Goal: Transaction & Acquisition: Purchase product/service

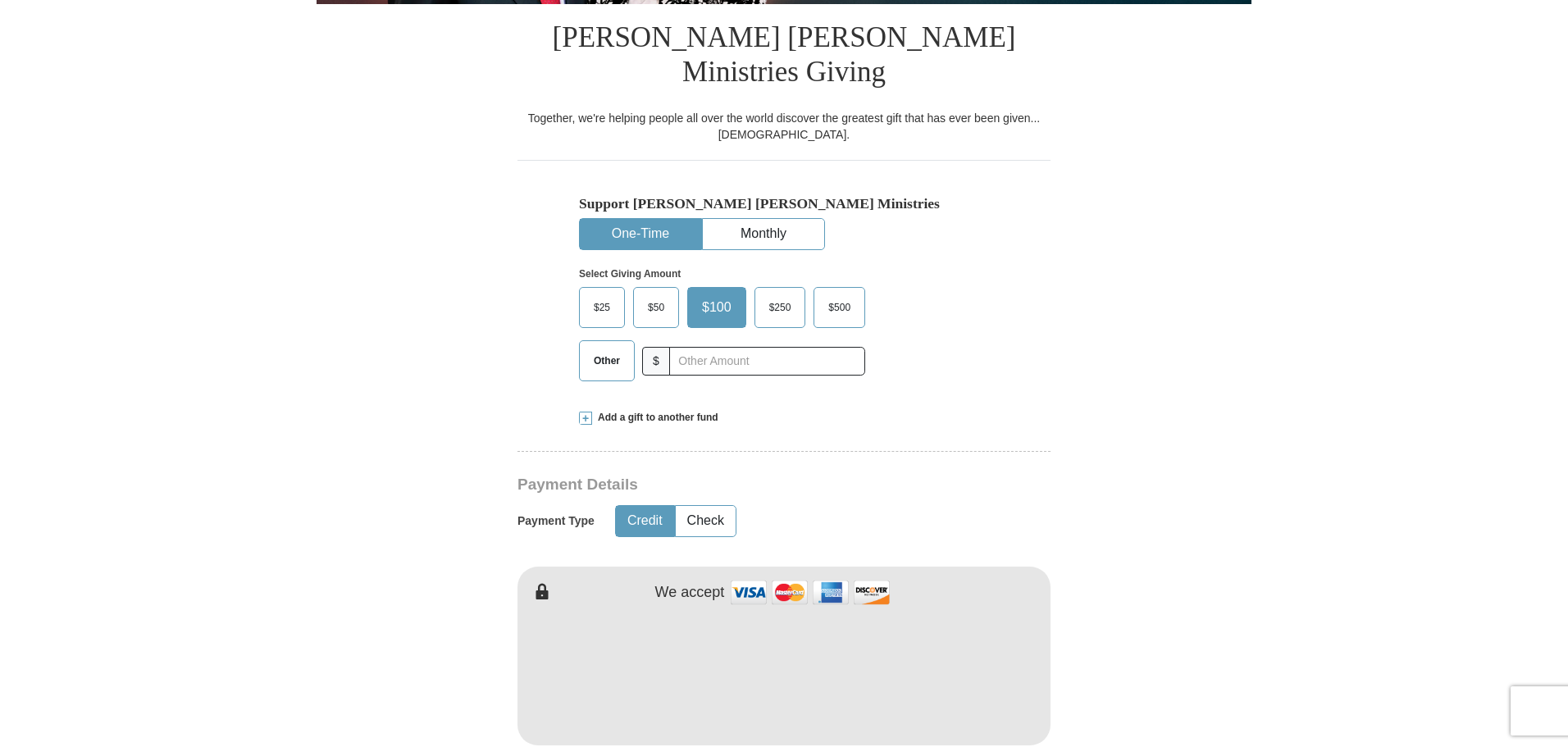
scroll to position [410, 0]
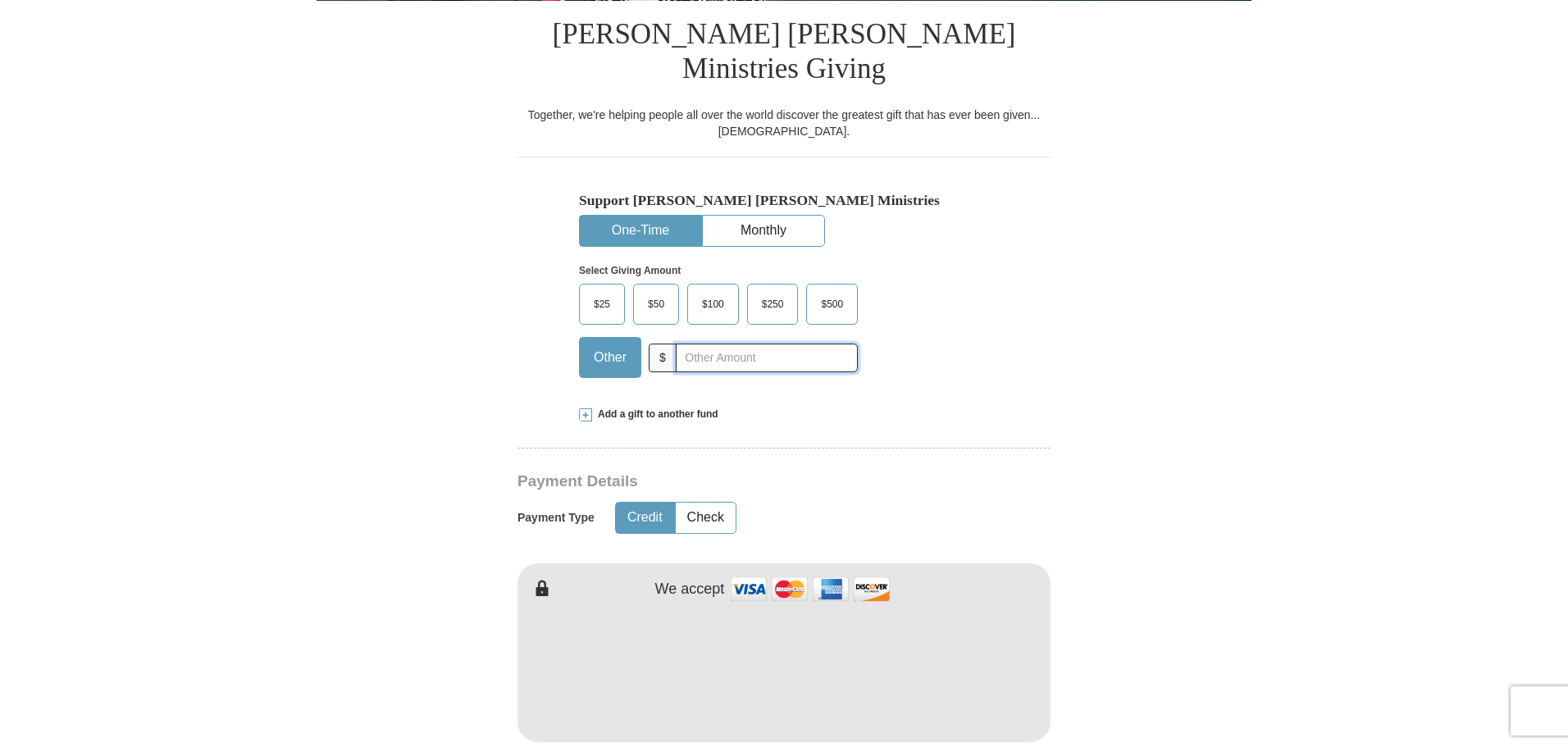
click at [676, 344] on input "text" at bounding box center [766, 358] width 182 height 29
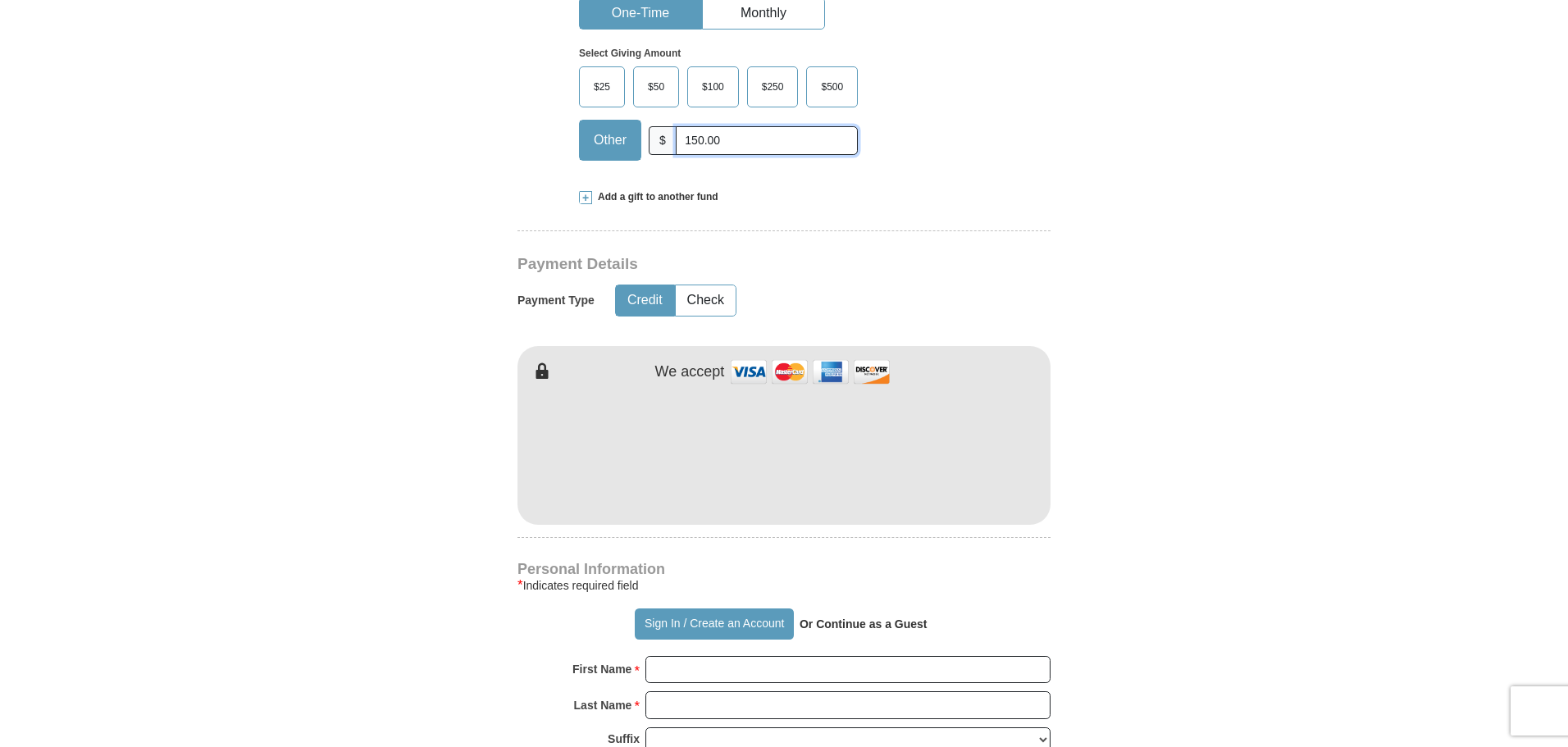
scroll to position [656, 0]
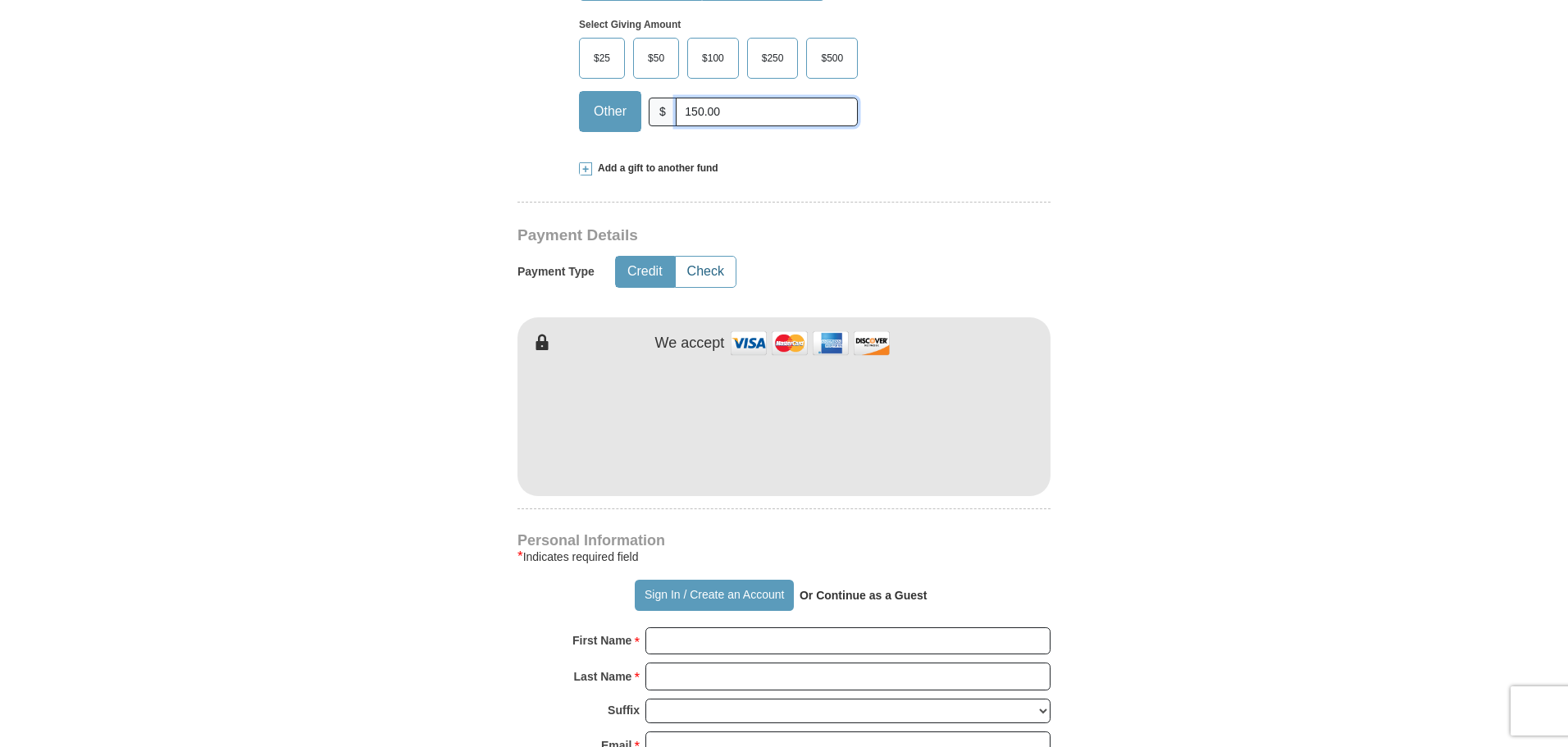
type input "150.00"
click at [709, 257] on button "Check" at bounding box center [705, 272] width 60 height 30
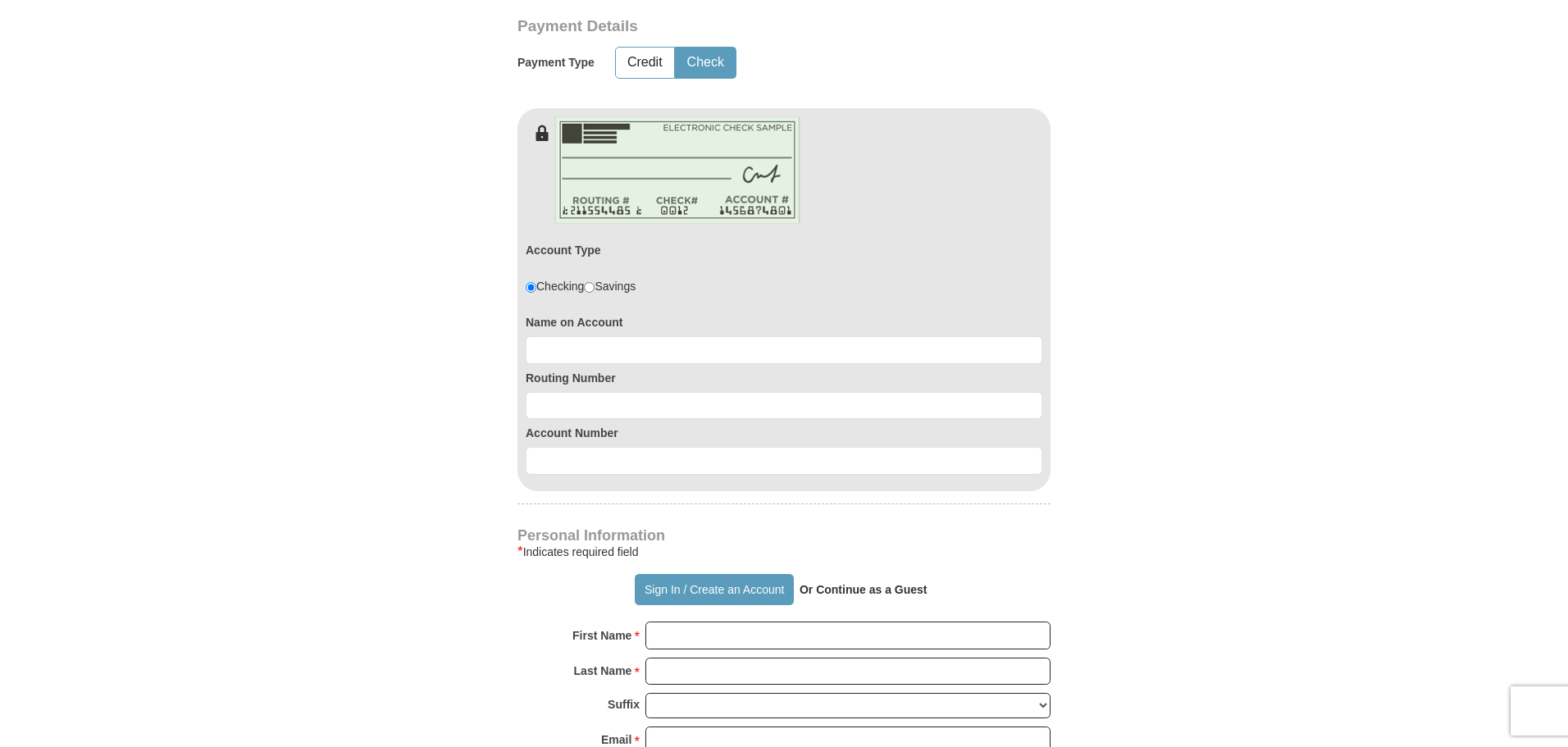
scroll to position [902, 0]
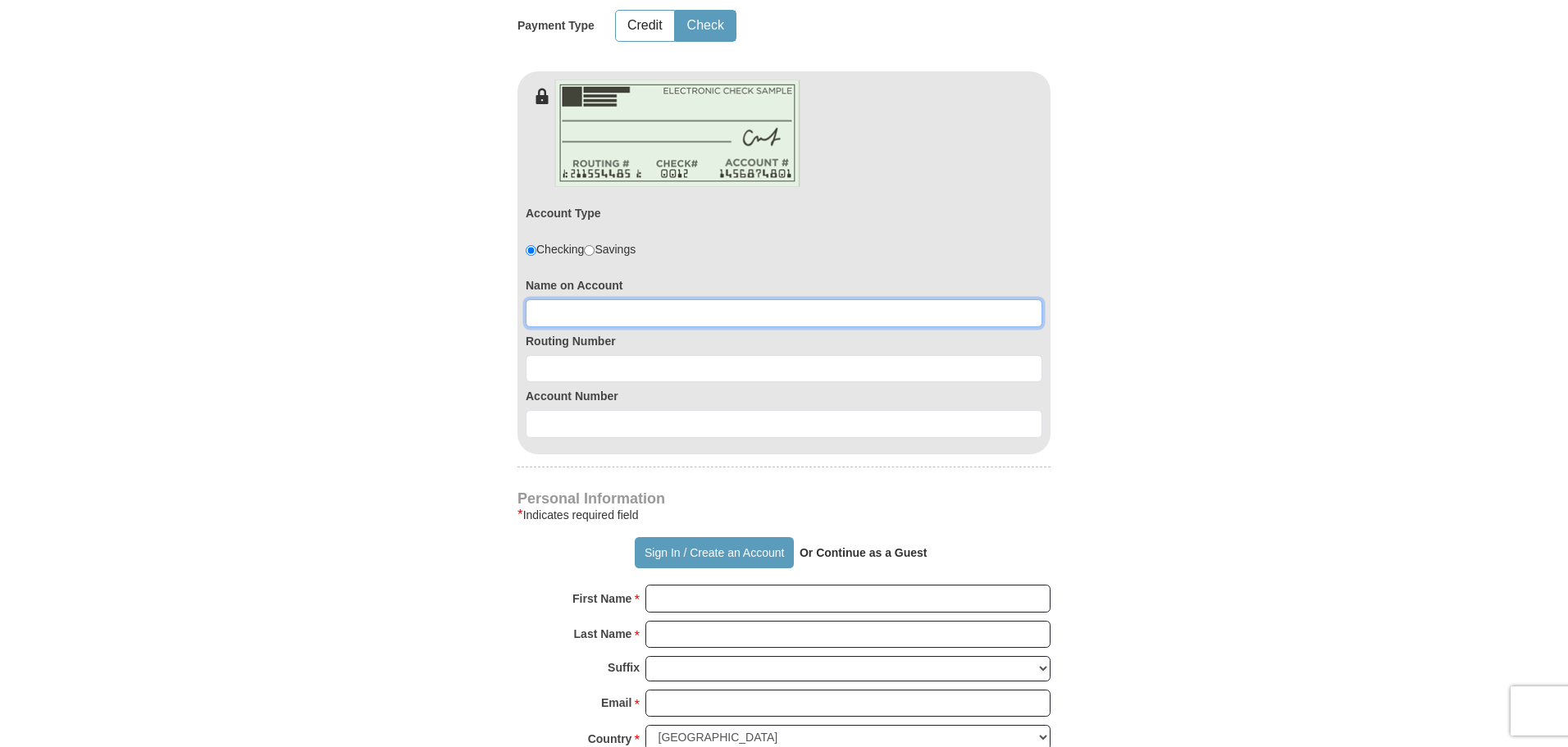
click at [538, 299] on input at bounding box center [784, 313] width 516 height 28
type input "[PERSON_NAME]"
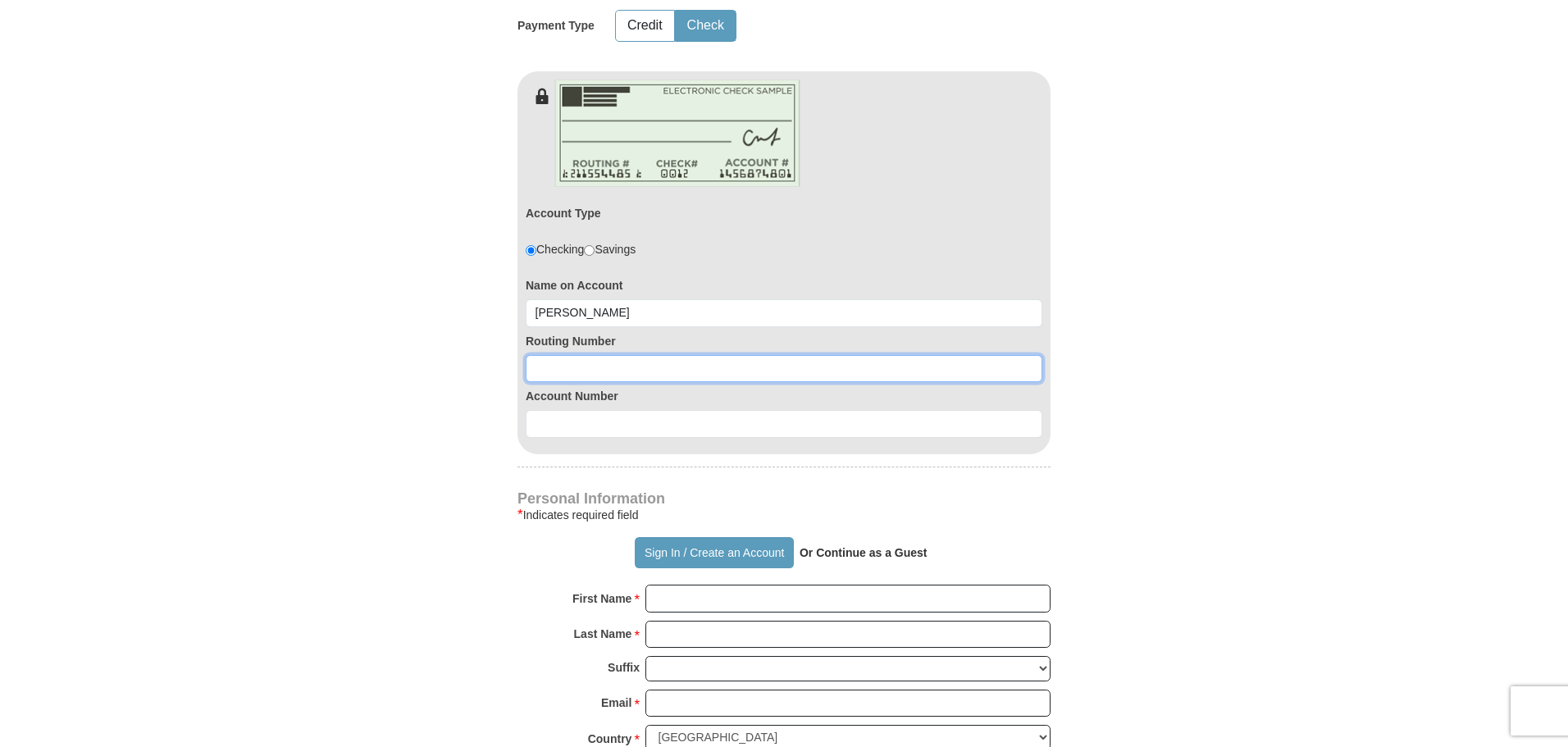
click at [535, 355] on input at bounding box center [784, 368] width 516 height 28
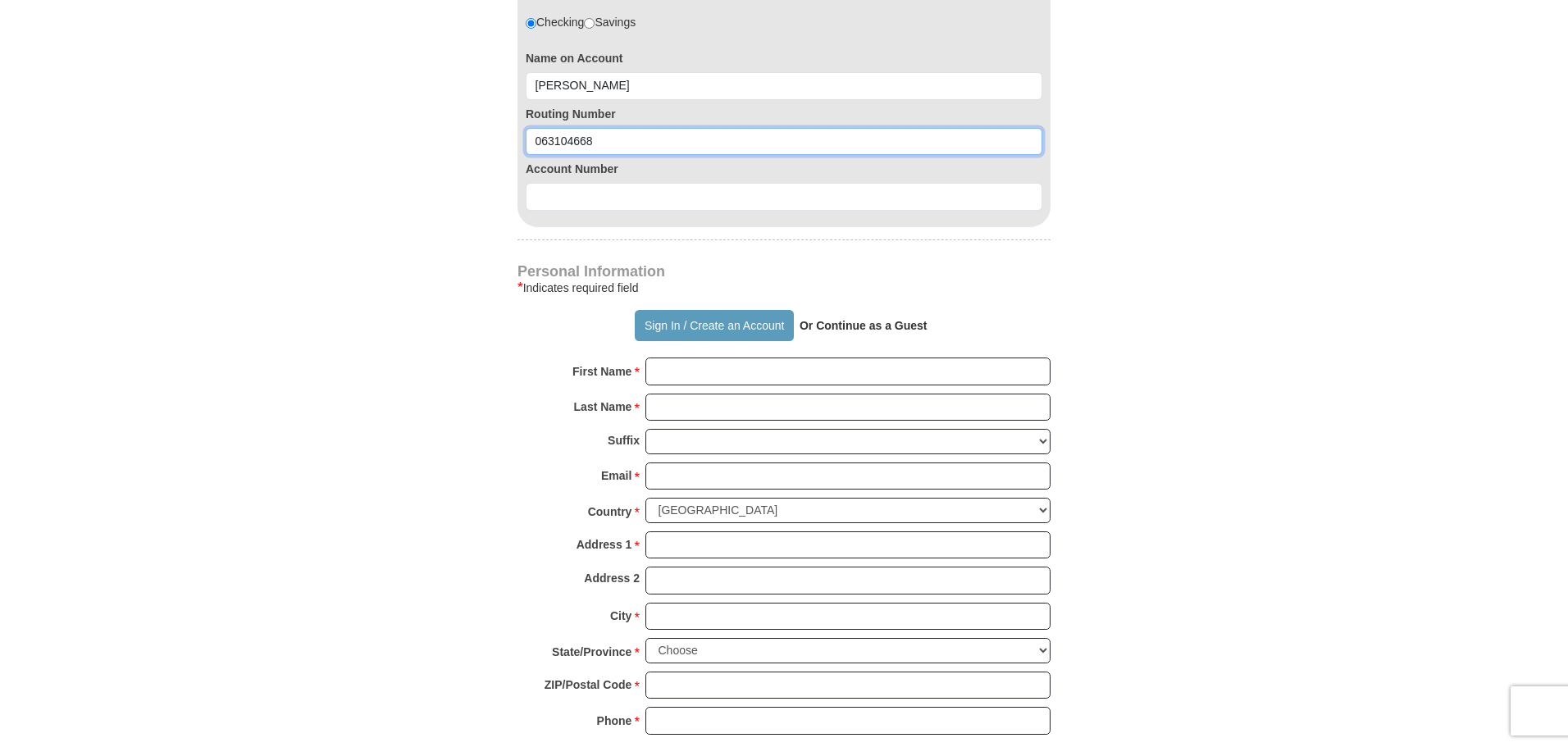
scroll to position [1148, 0]
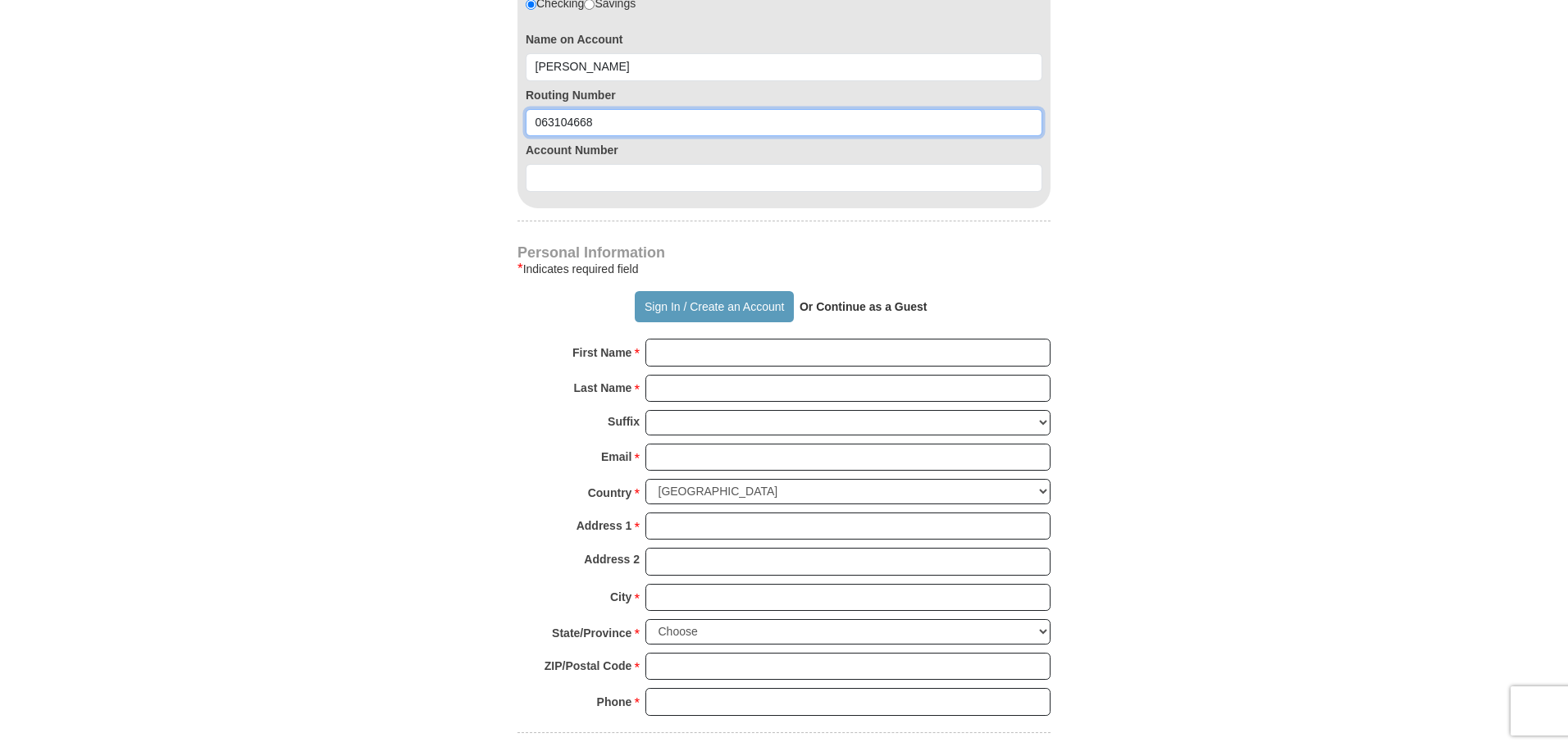
type input "063104668"
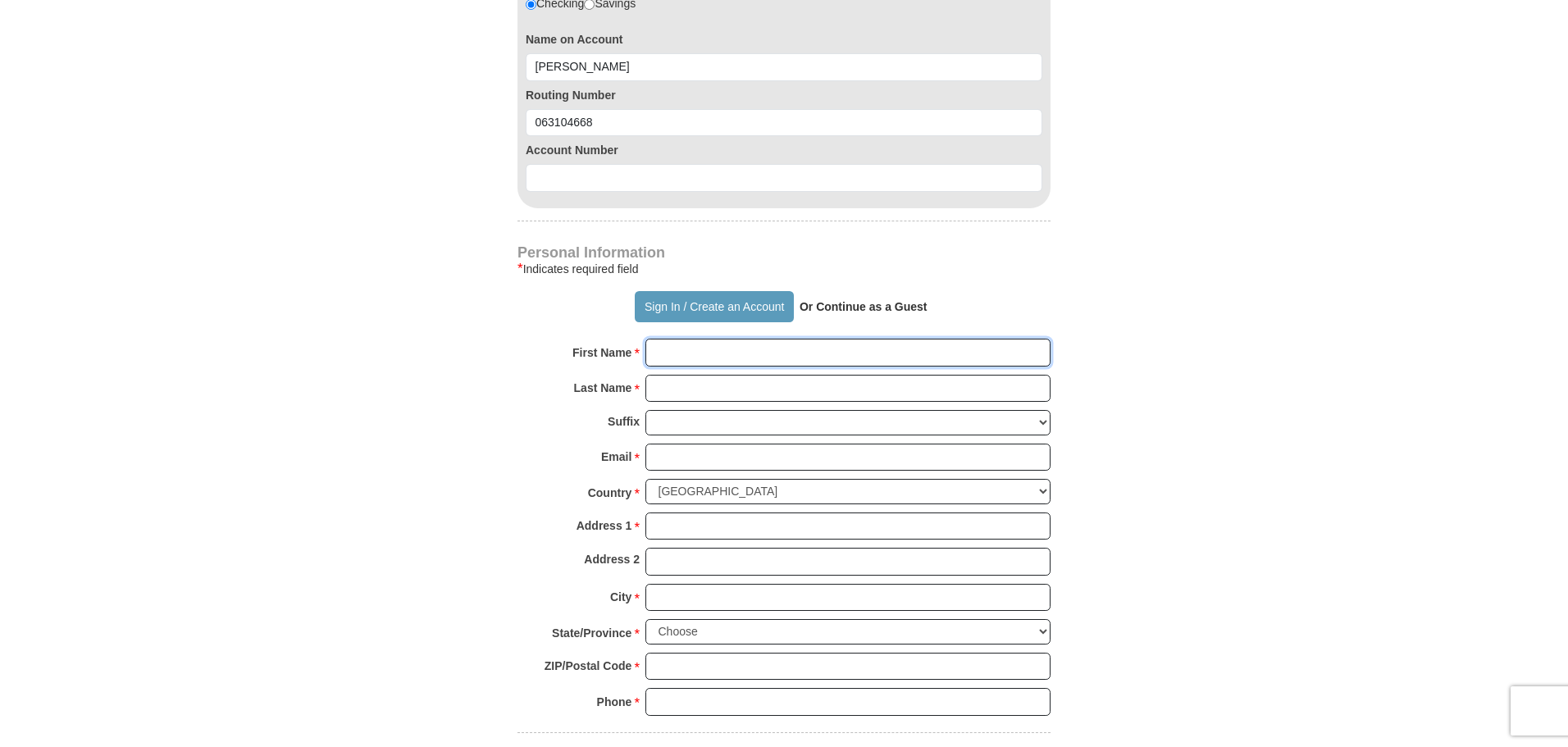
click at [660, 339] on input "First Name *" at bounding box center [848, 352] width 405 height 28
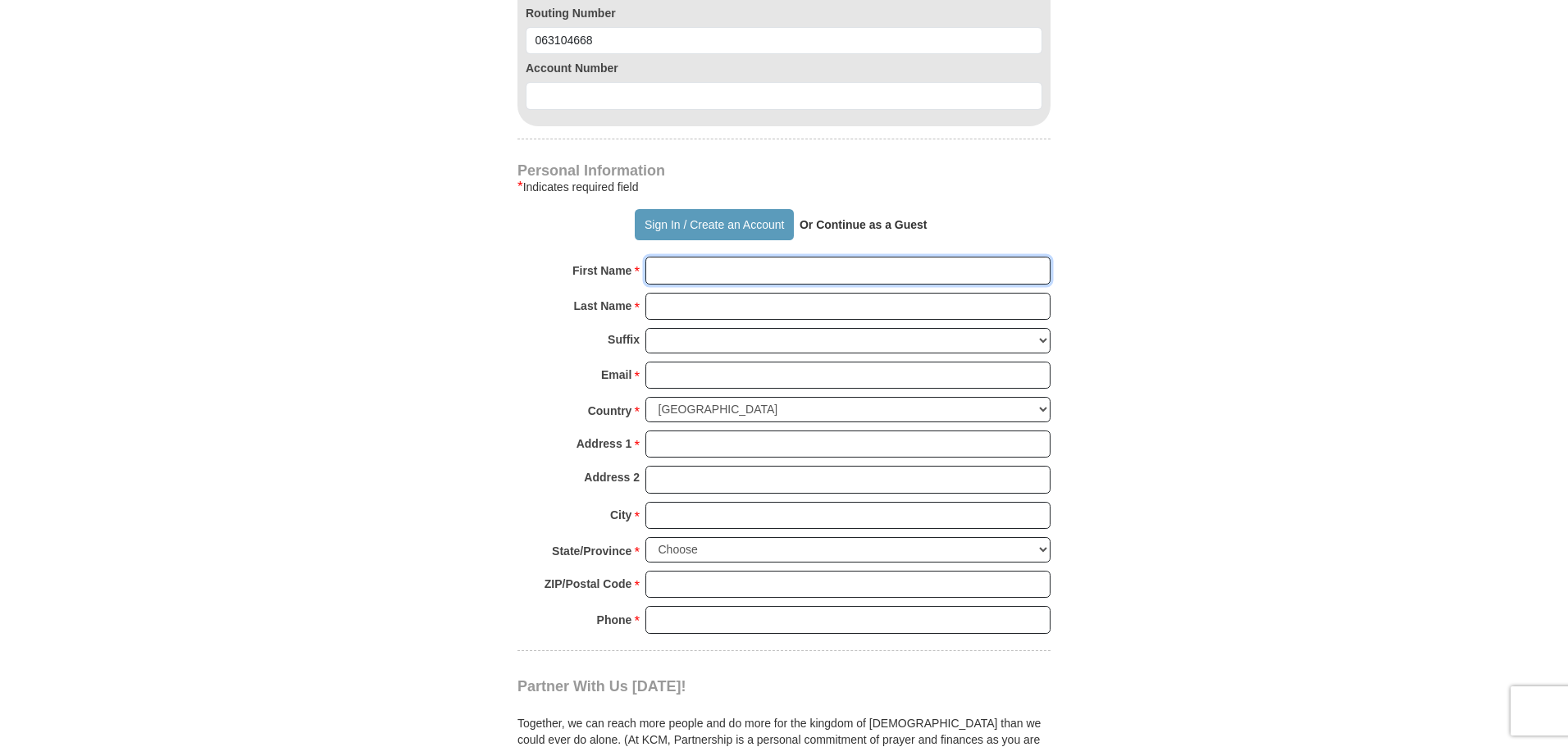
click at [651, 257] on input "First Name *" at bounding box center [848, 270] width 405 height 28
type input "[PERSON_NAME]"
type input "[EMAIL_ADDRESS][DOMAIN_NAME]"
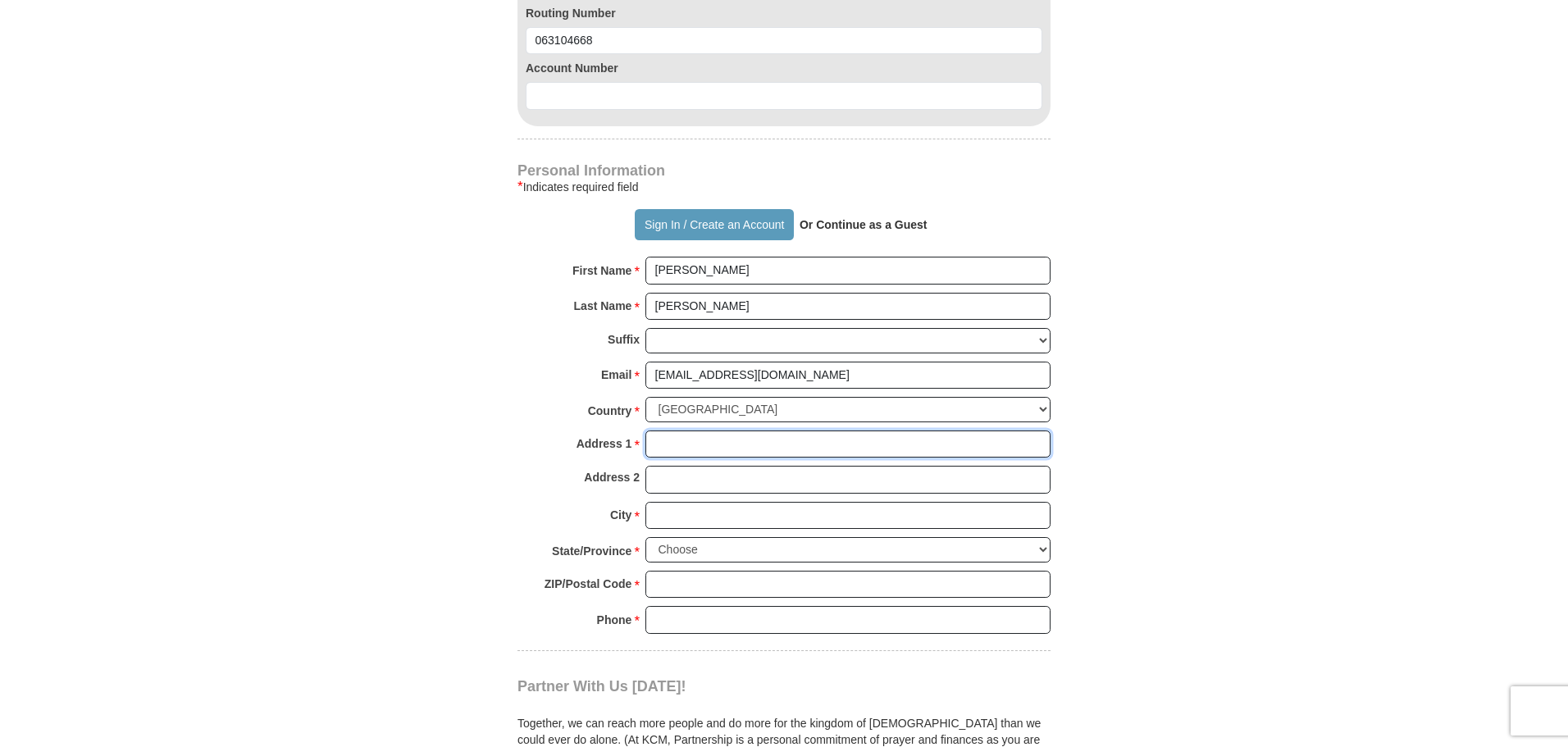
type input "[STREET_ADDRESS]"
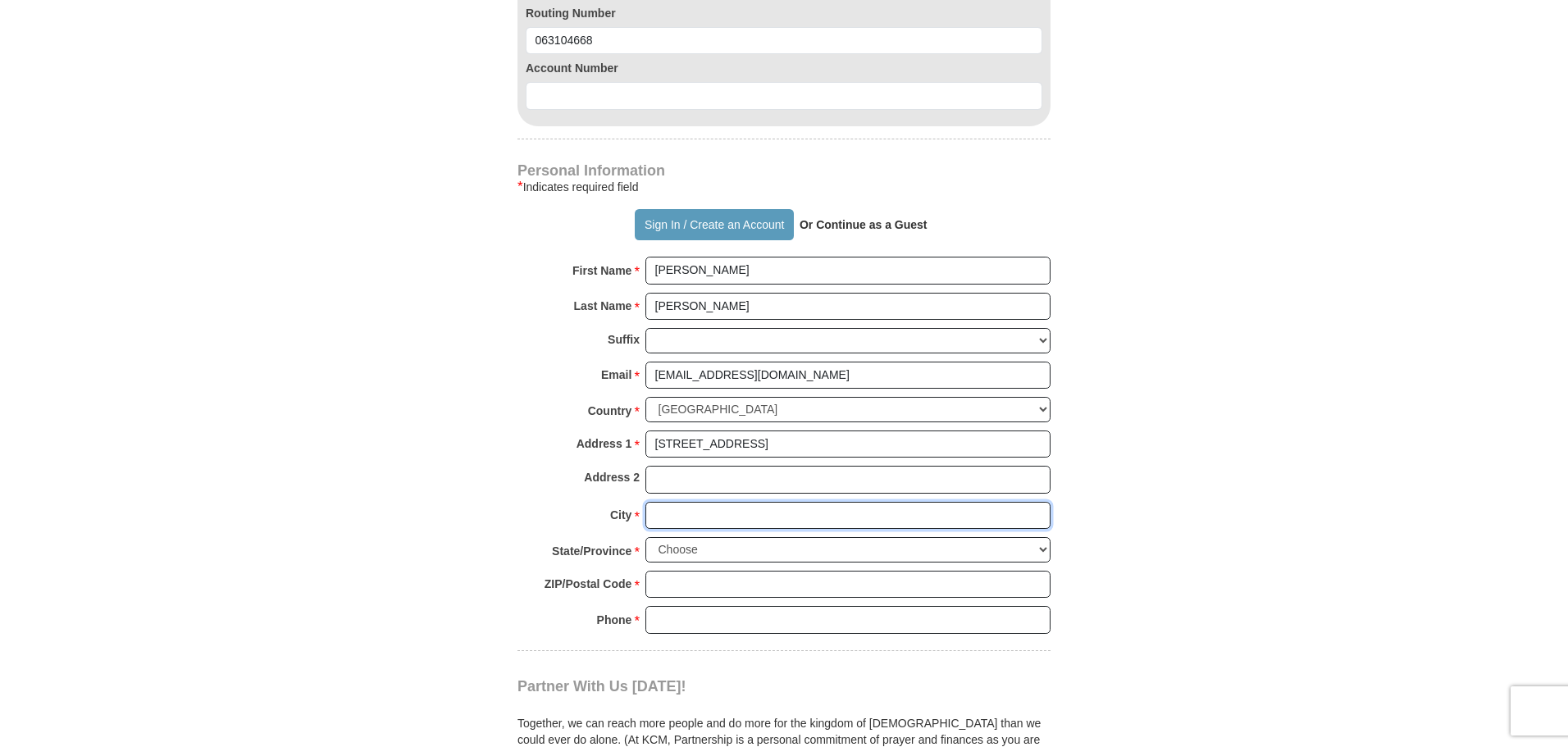
type input "St. Cloud"
select select "FL"
type input "34772"
click at [784, 362] on input "[EMAIL_ADDRESS][DOMAIN_NAME]" at bounding box center [848, 375] width 405 height 28
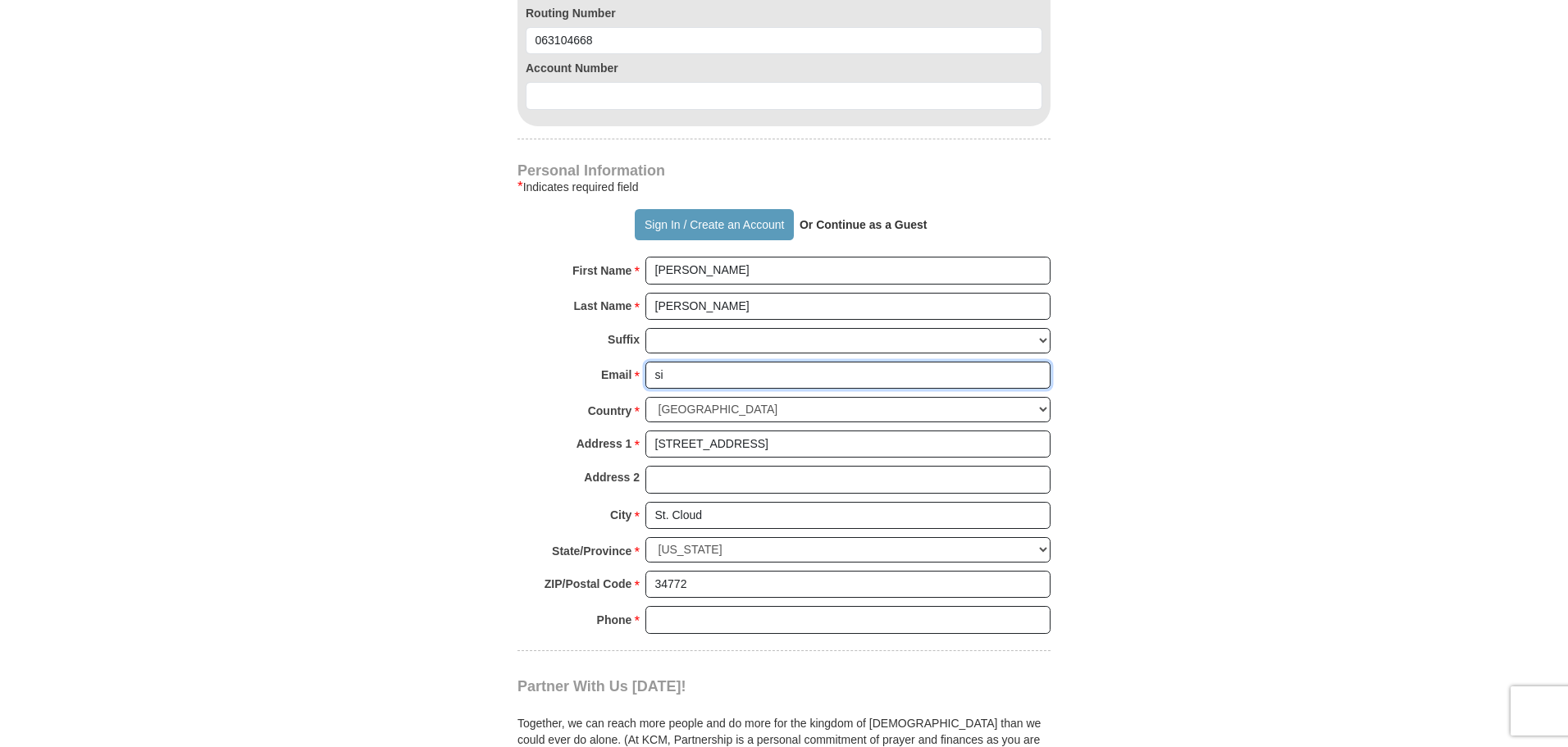
type input "s"
type input "[EMAIL_ADDRESS][DOMAIN_NAME]"
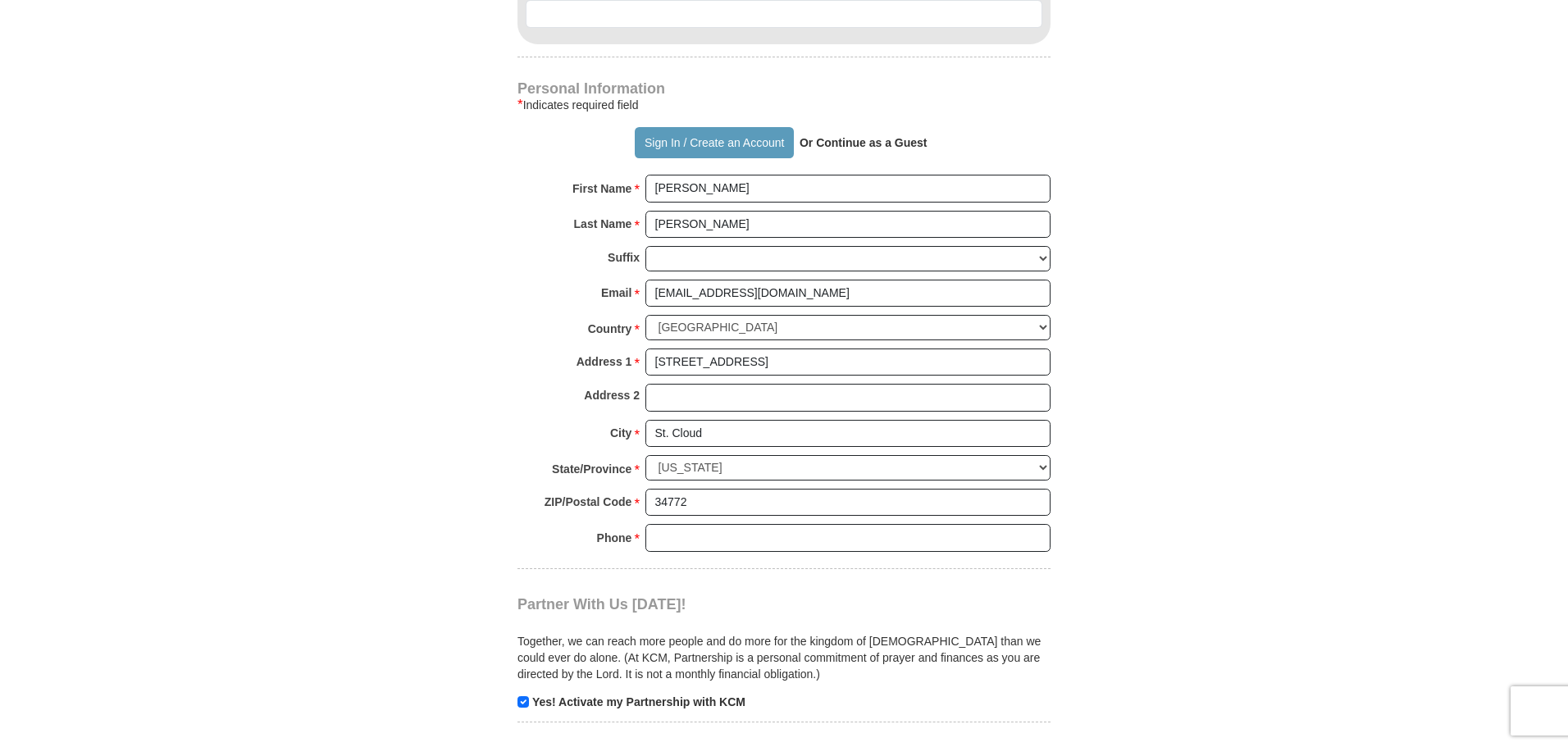
scroll to position [1394, 0]
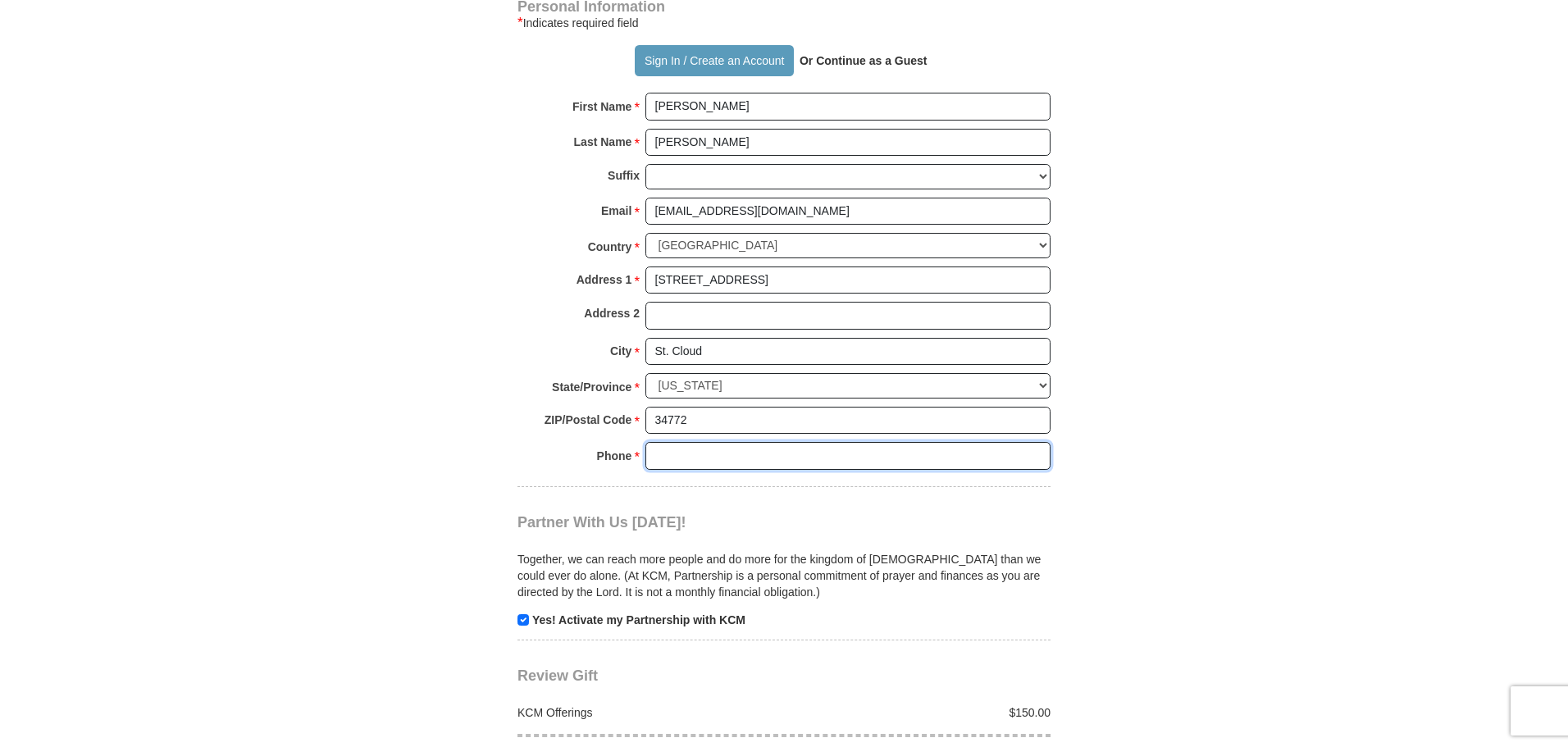
click at [660, 442] on input "Phone * *" at bounding box center [848, 456] width 405 height 28
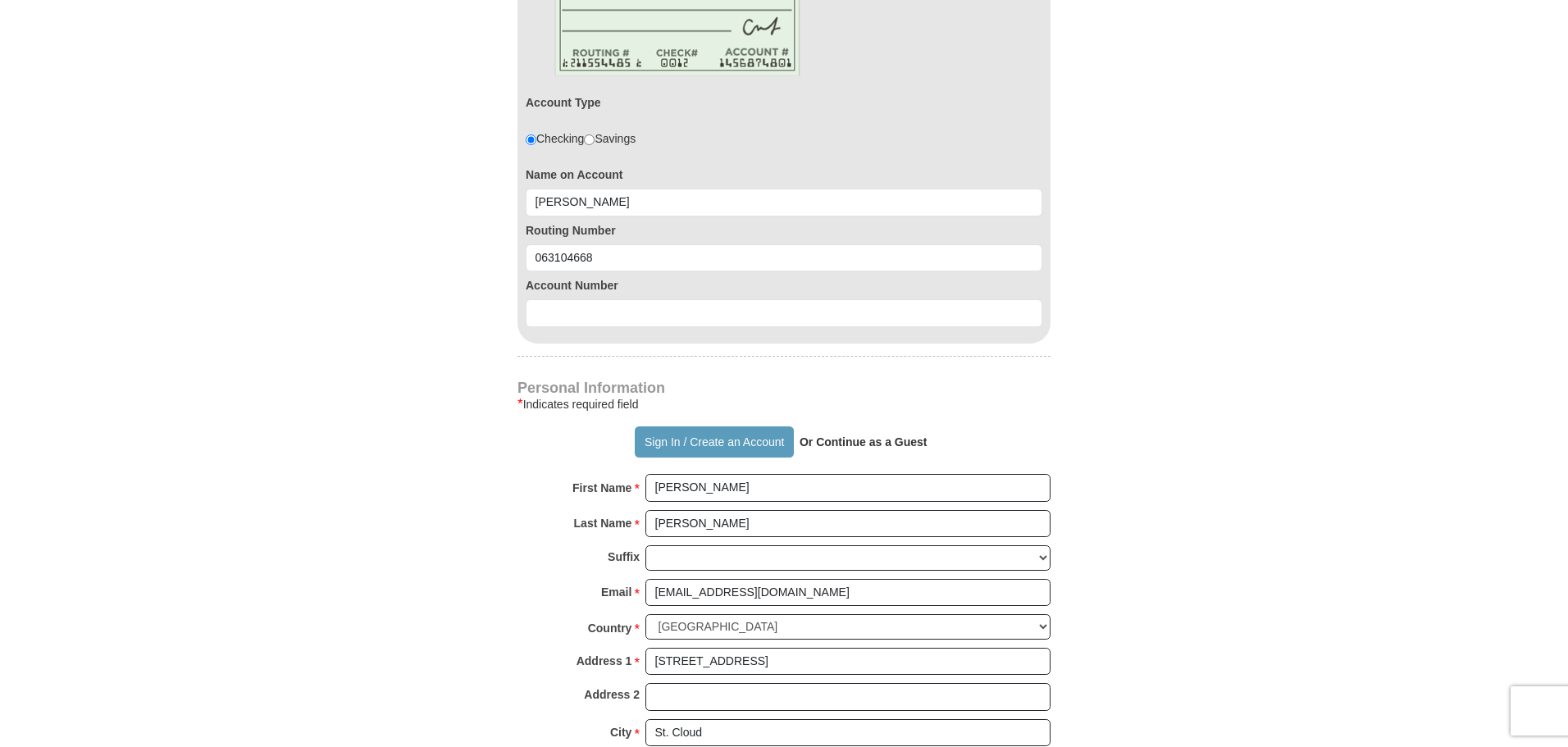
scroll to position [984, 0]
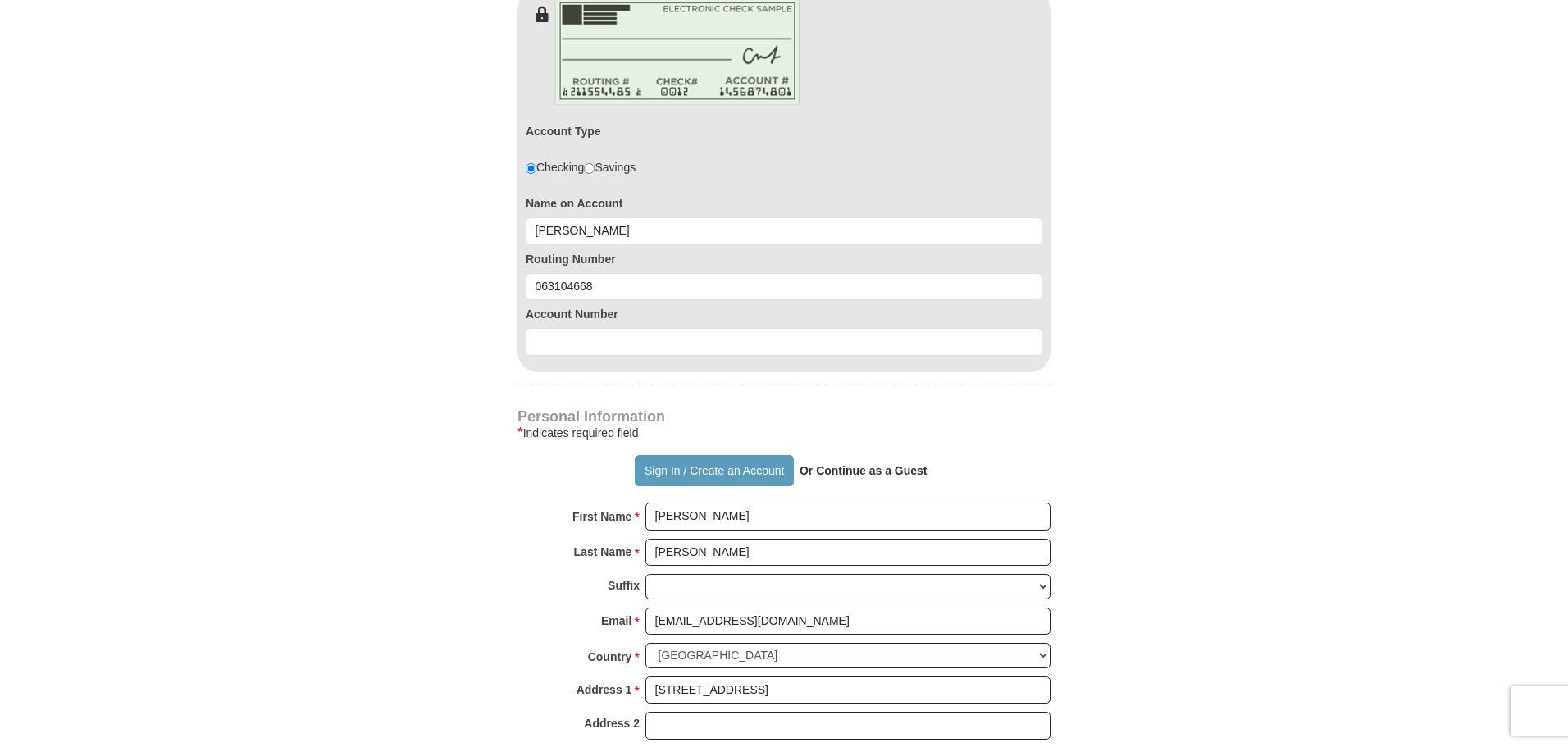
type input "4075939960"
click at [542, 328] on input at bounding box center [784, 342] width 516 height 28
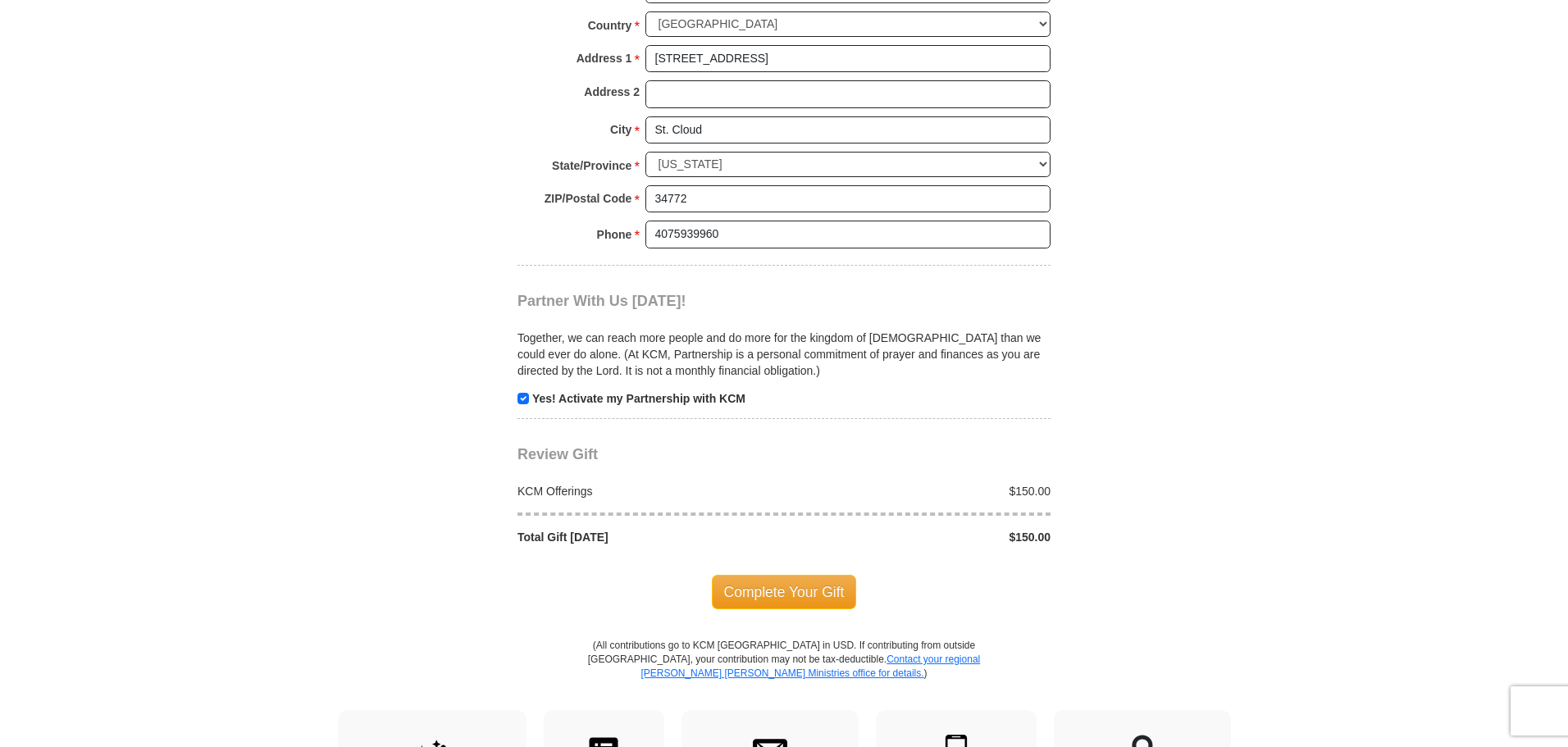
scroll to position [1640, 0]
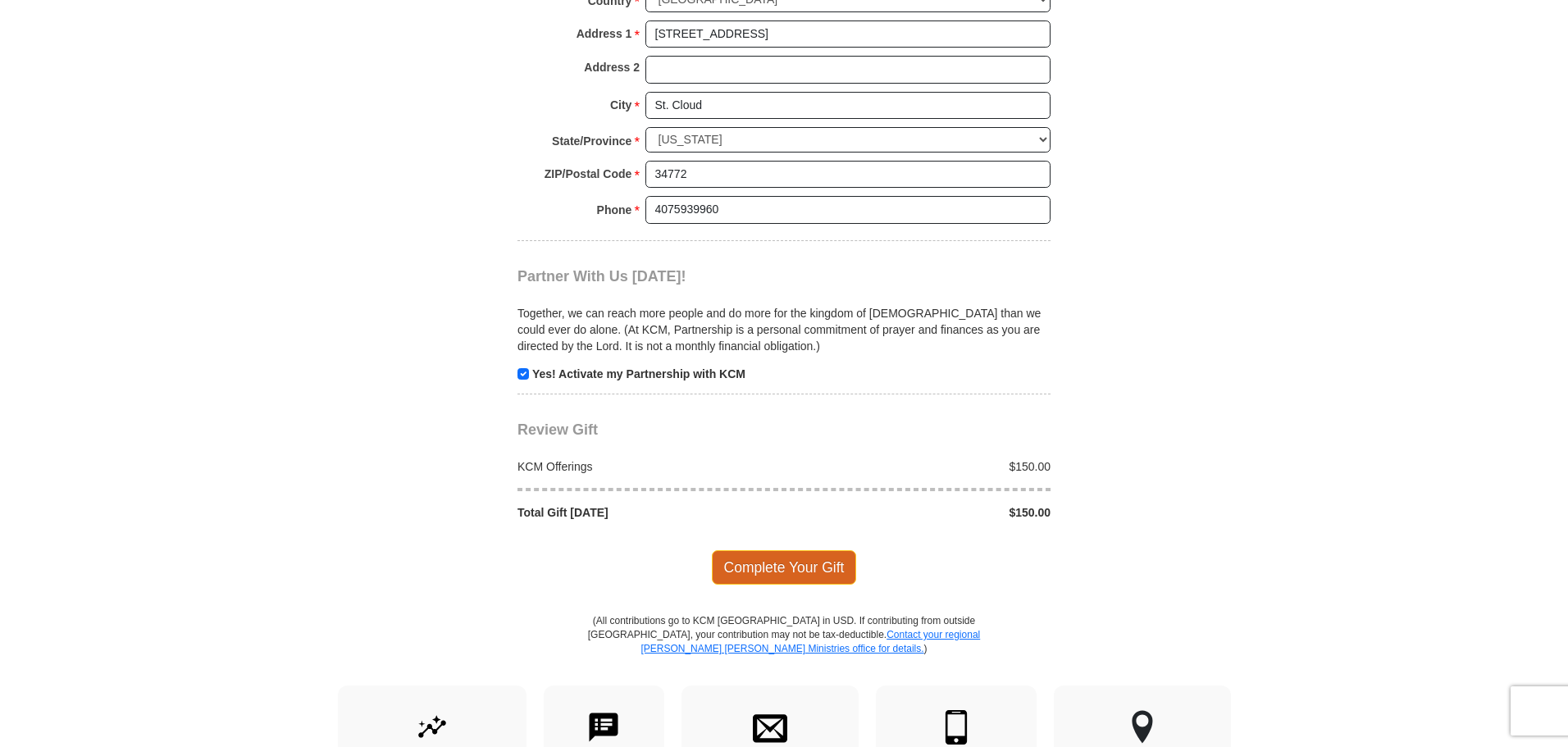
type input "0193999445"
click at [798, 550] on span "Complete Your Gift" at bounding box center [784, 567] width 146 height 34
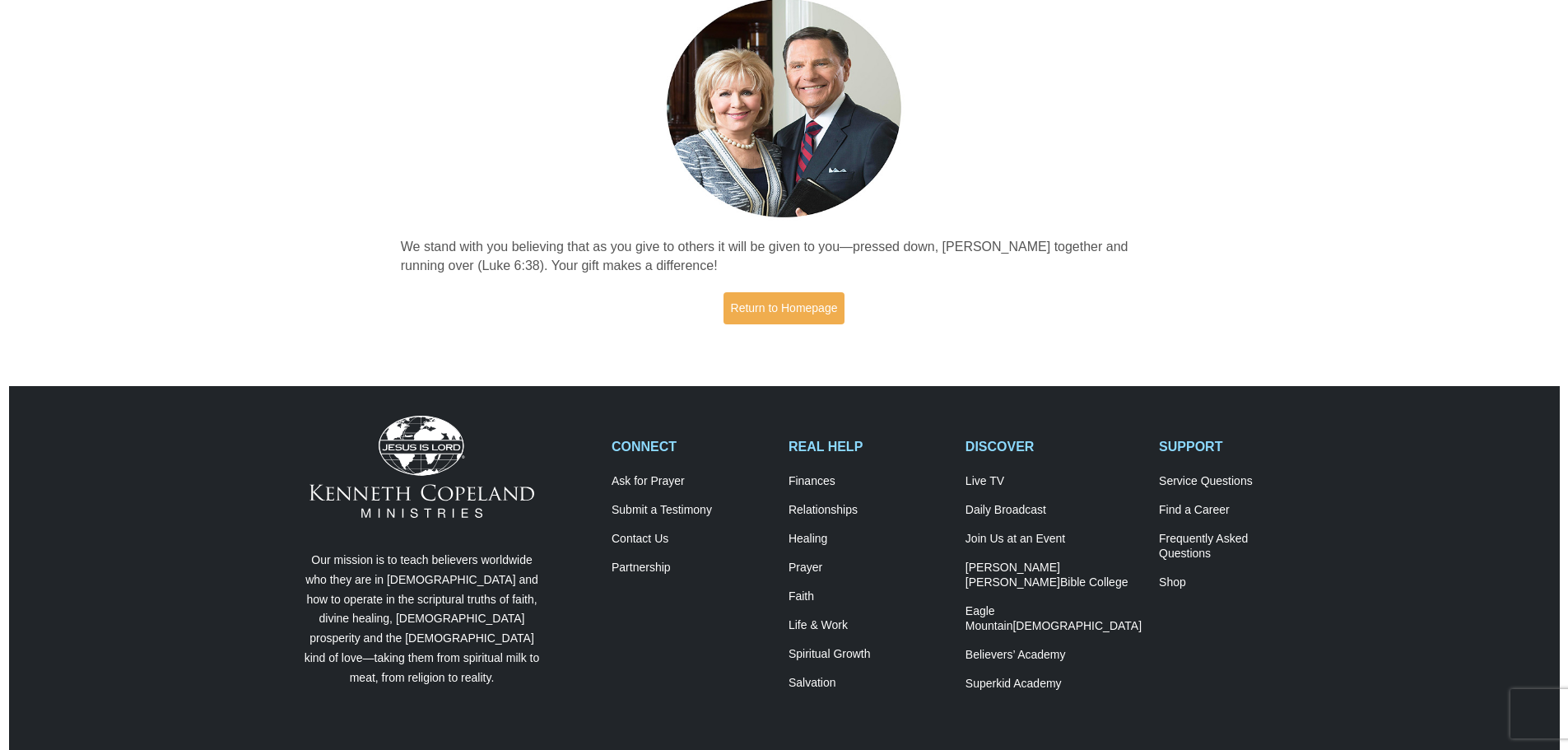
scroll to position [247, 0]
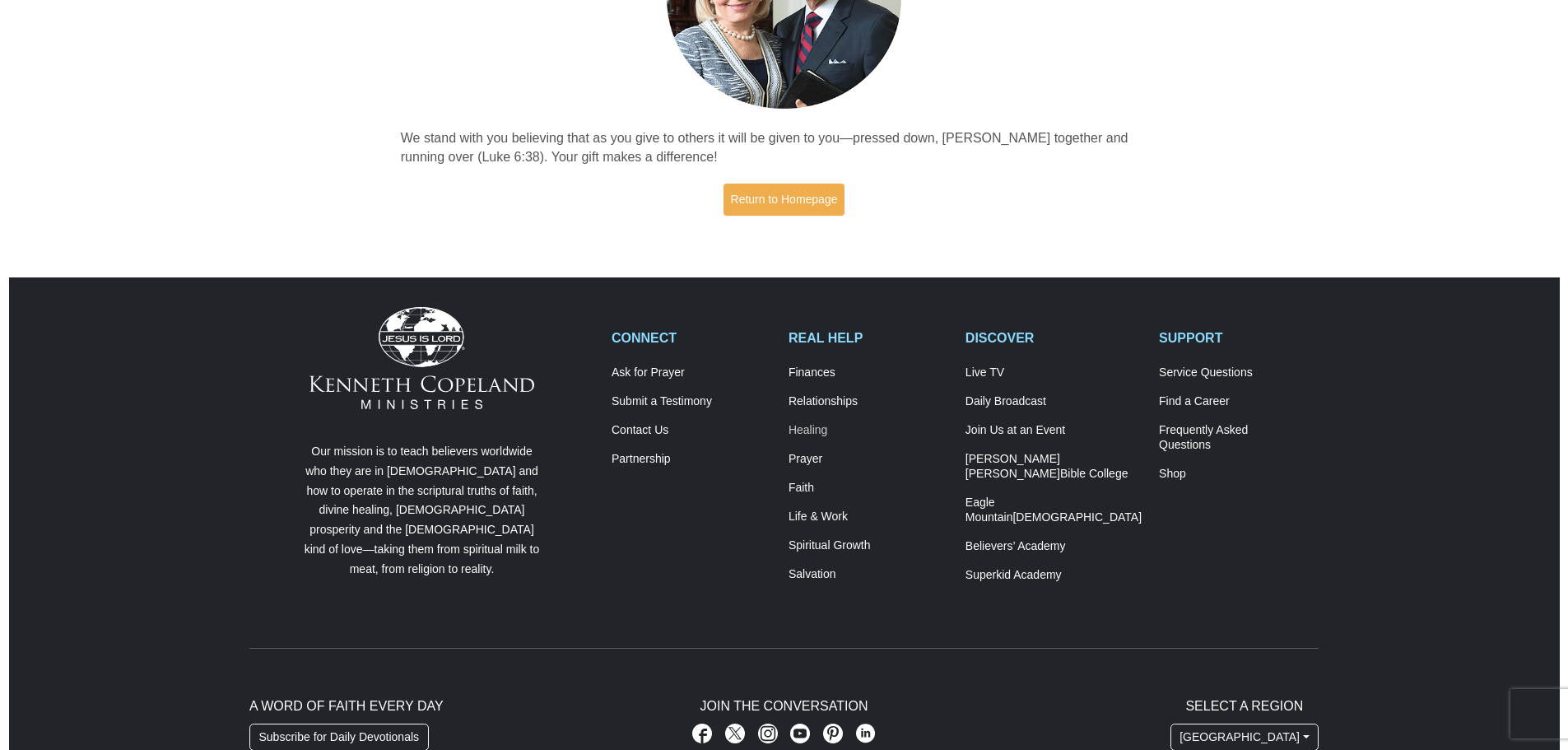
click at [822, 430] on link "Healing" at bounding box center [868, 431] width 160 height 15
click at [813, 429] on link "Healing" at bounding box center [868, 431] width 160 height 15
